Goal: Task Accomplishment & Management: Use online tool/utility

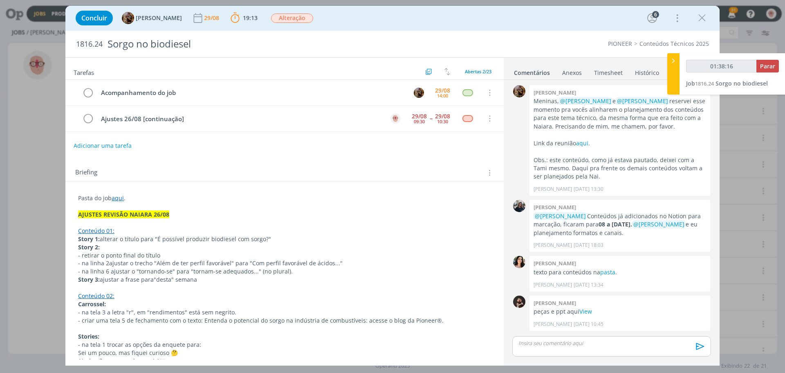
scroll to position [736, 0]
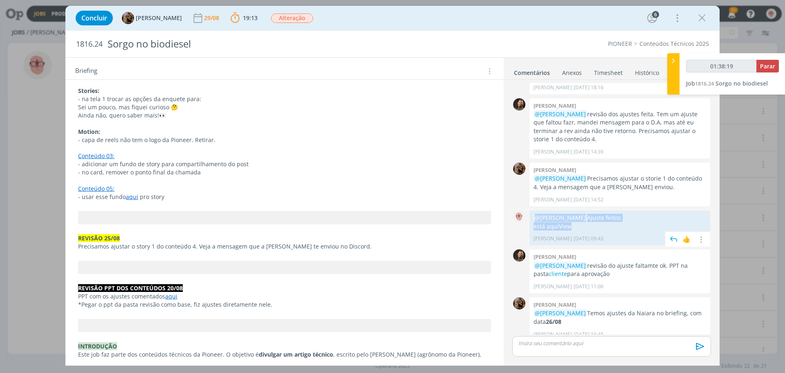
drag, startPoint x: 535, startPoint y: 208, endPoint x: 591, endPoint y: 217, distance: 56.8
click at [591, 217] on div "@[PERSON_NAME] Ajuste feitos está aqui View" at bounding box center [620, 221] width 173 height 17
copy div "@[PERSON_NAME] Ajuste feitos está aqui View"
click at [591, 343] on p "dialog" at bounding box center [612, 342] width 186 height 7
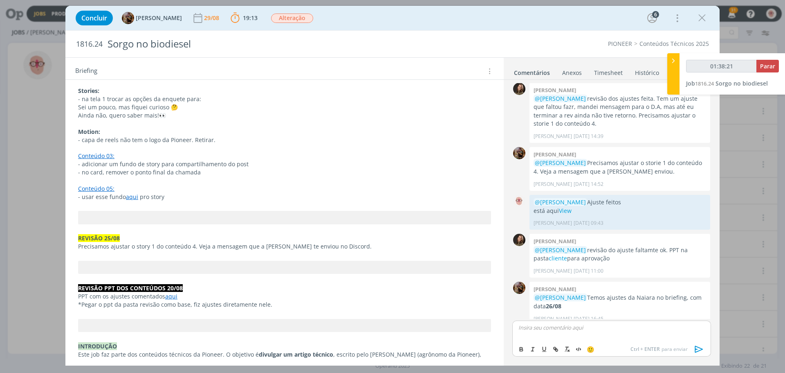
scroll to position [752, 0]
click at [701, 350] on icon "dialog" at bounding box center [699, 349] width 12 height 12
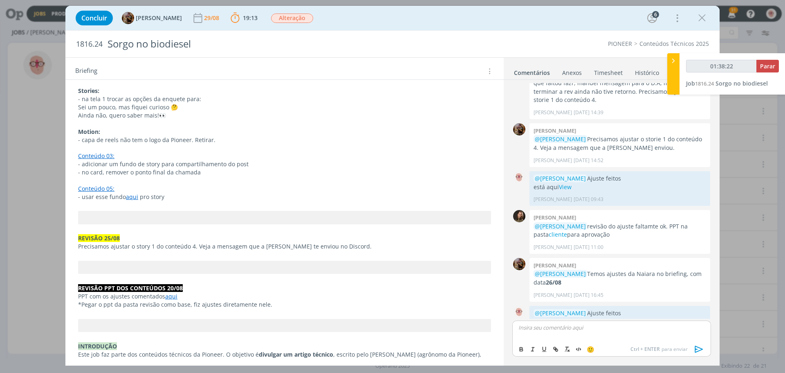
scroll to position [790, 0]
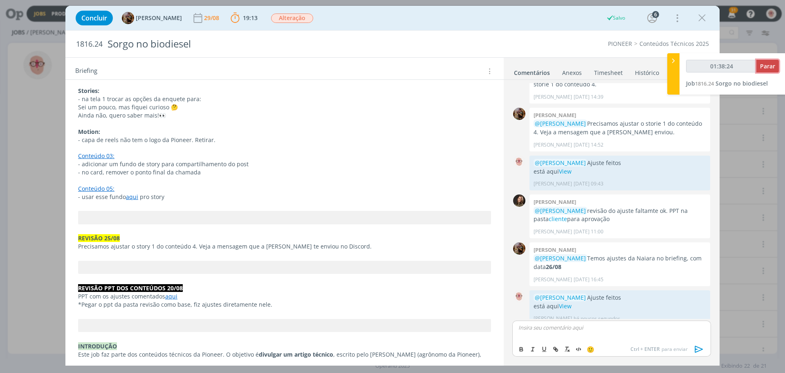
click at [775, 66] on button "Parar" at bounding box center [768, 66] width 22 height 13
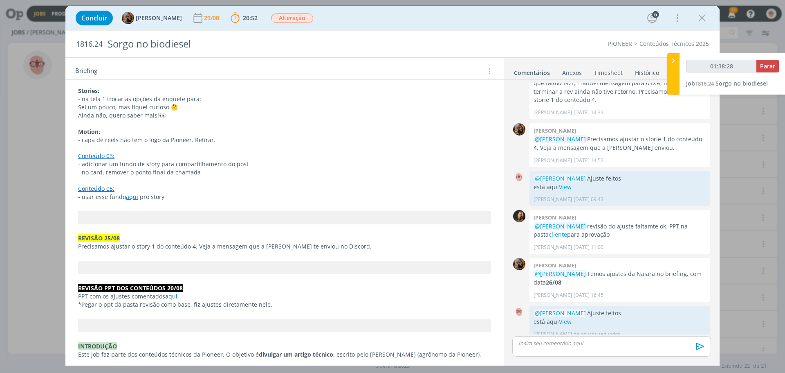
type input "01:39:00"
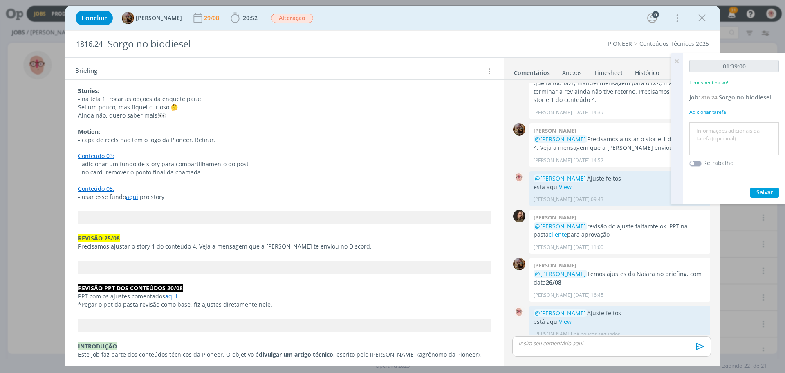
click at [708, 135] on textarea at bounding box center [734, 138] width 85 height 29
type textarea "Ajustes"
click at [763, 190] on span "Salvar" at bounding box center [765, 192] width 17 height 8
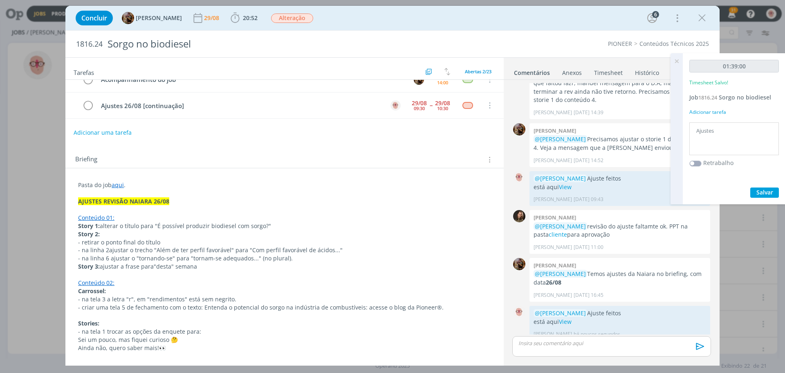
scroll to position [0, 0]
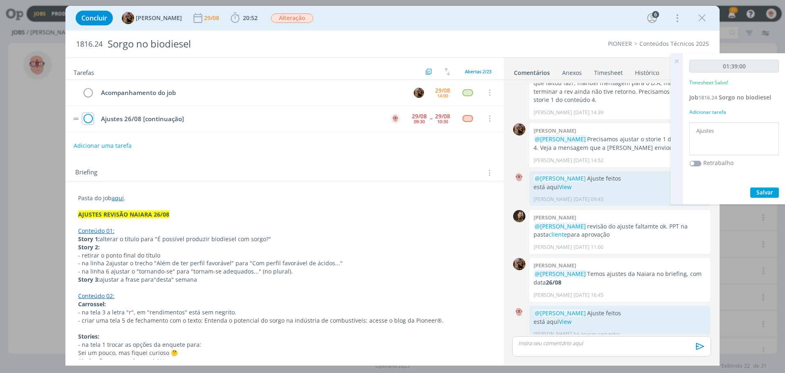
click at [92, 118] on icon "dialog" at bounding box center [87, 118] width 11 height 12
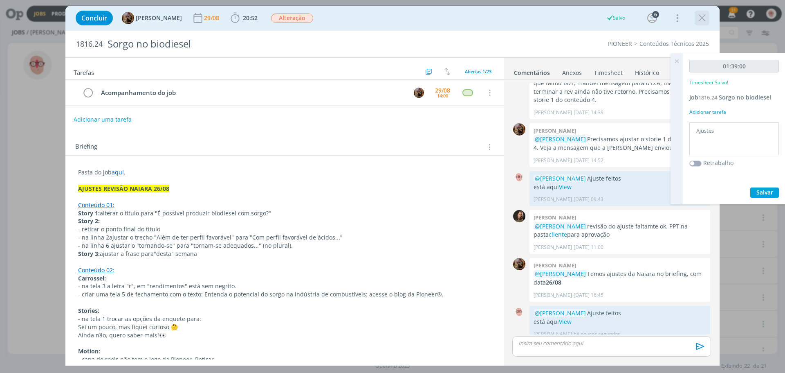
click at [705, 16] on icon "dialog" at bounding box center [702, 18] width 12 height 12
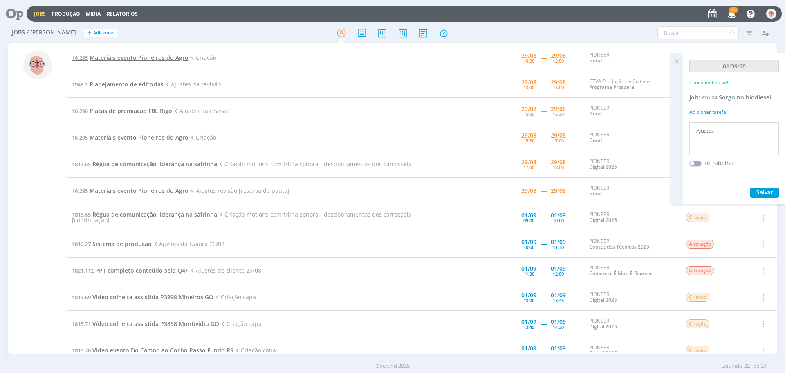
click at [140, 57] on span "Materiais evento Pioneiros do Agro" at bounding box center [139, 58] width 99 height 8
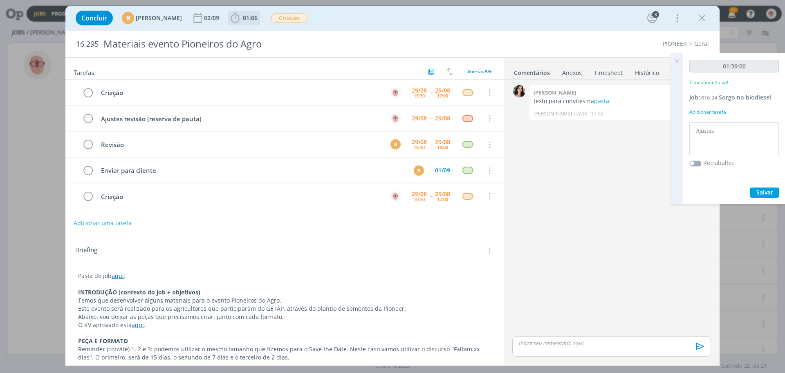
click at [241, 18] on icon "dialog" at bounding box center [235, 18] width 12 height 12
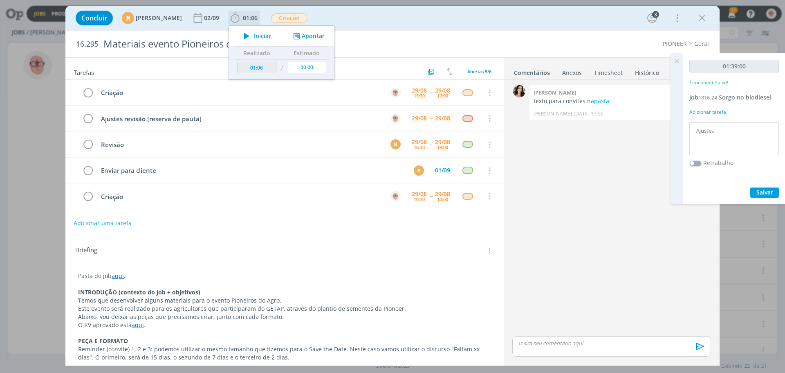
click at [254, 36] on icon "dialog" at bounding box center [247, 36] width 14 height 11
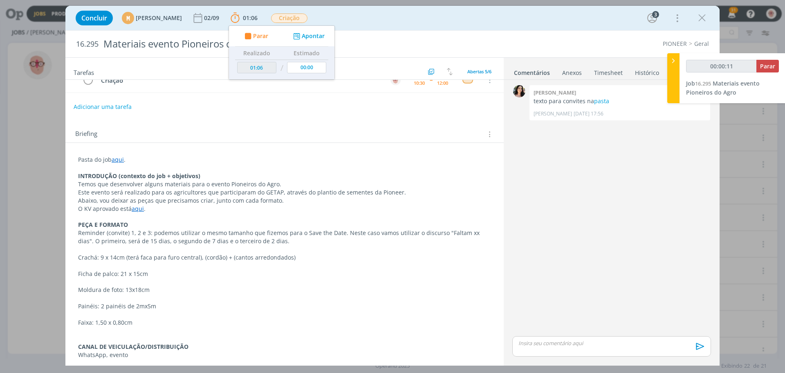
scroll to position [164, 0]
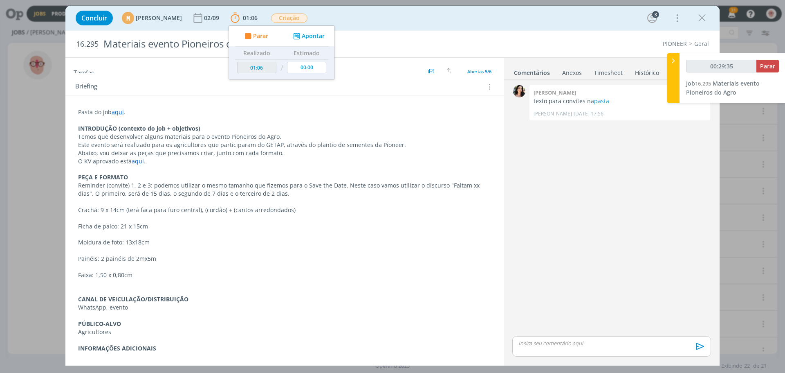
type input "00:30:35"
